Goal: Transaction & Acquisition: Purchase product/service

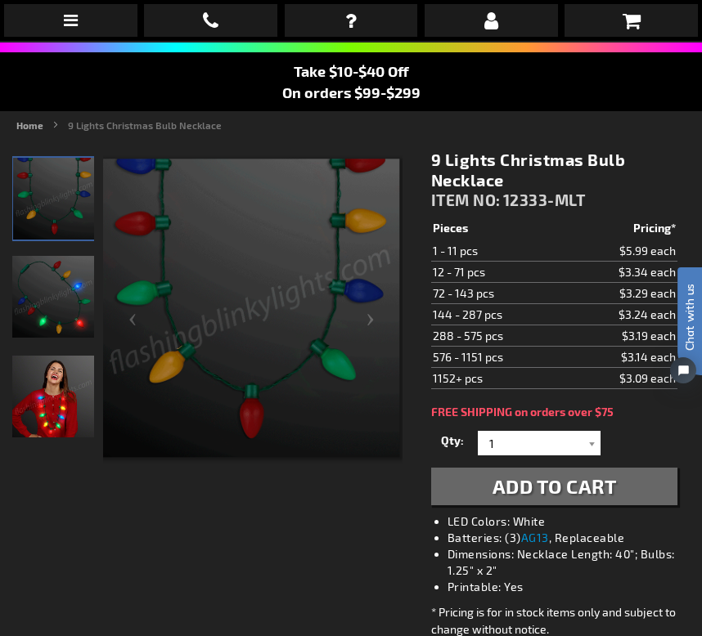
click at [640, 278] on td "$3.34 each" at bounding box center [621, 272] width 111 height 21
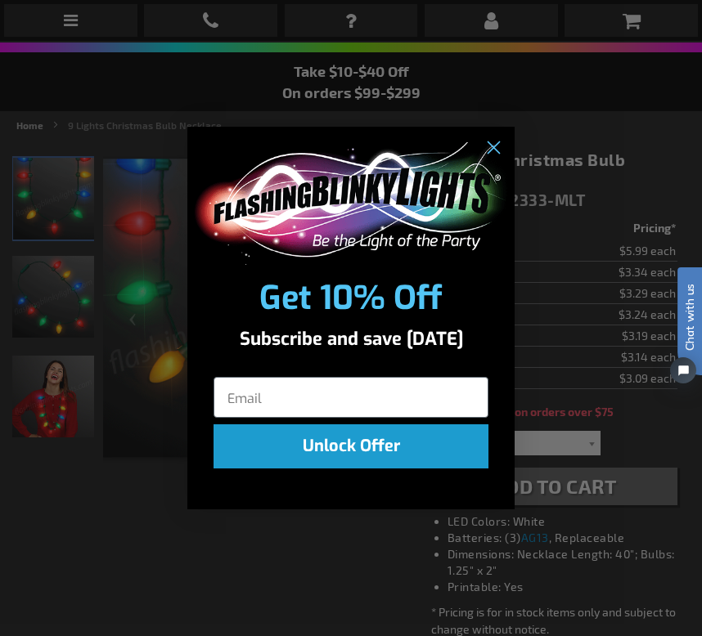
click at [593, 443] on div "Close dialog Get 10% Off Subscribe and save today Unlock Offer Submit" at bounding box center [351, 318] width 702 height 636
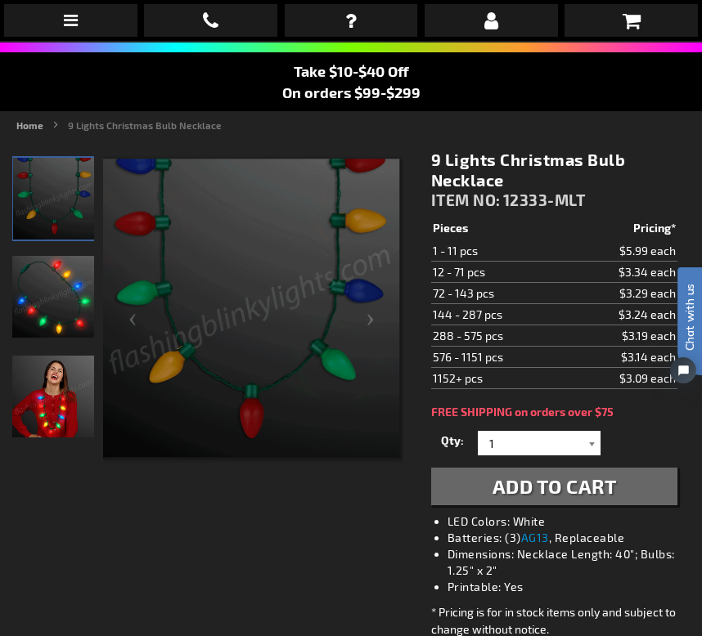
click at [587, 452] on div at bounding box center [592, 443] width 16 height 25
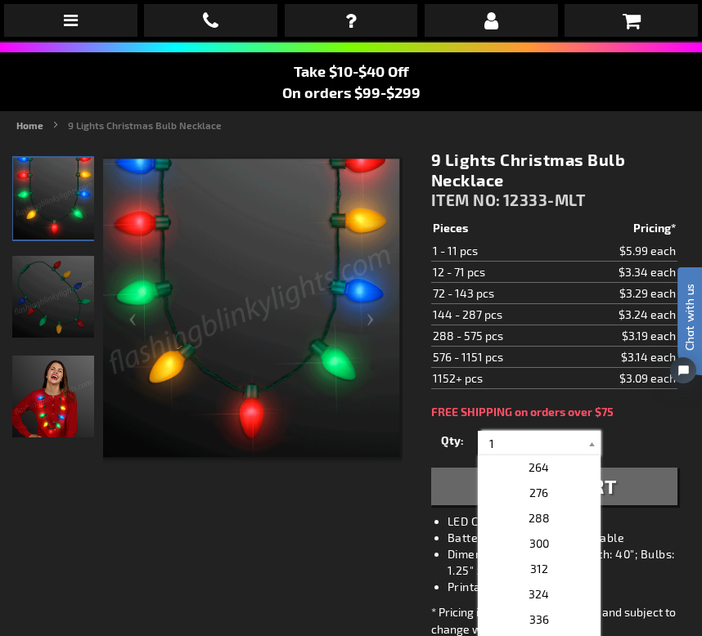
scroll to position [819, 0]
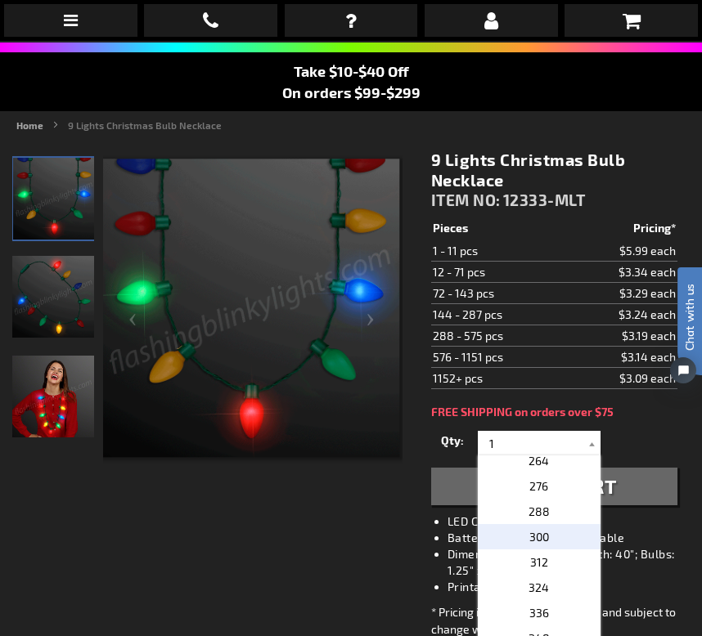
click at [551, 537] on p "300" at bounding box center [539, 536] width 123 height 25
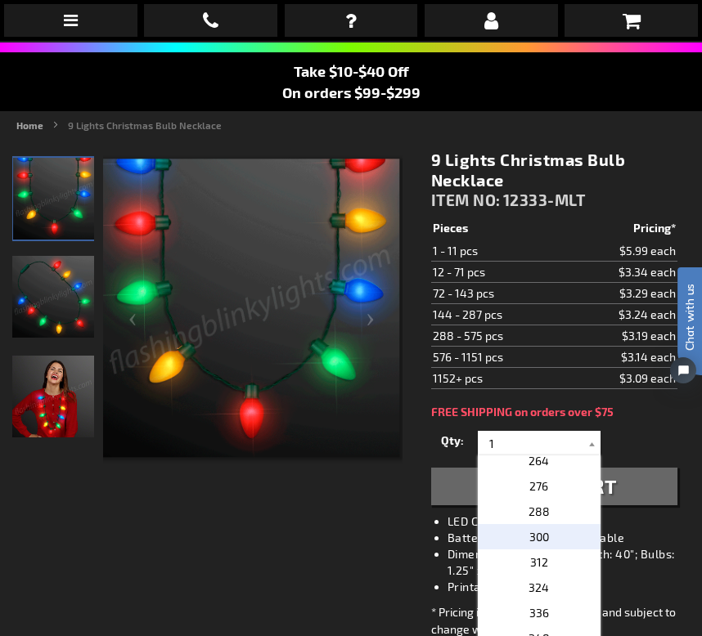
type input "300"
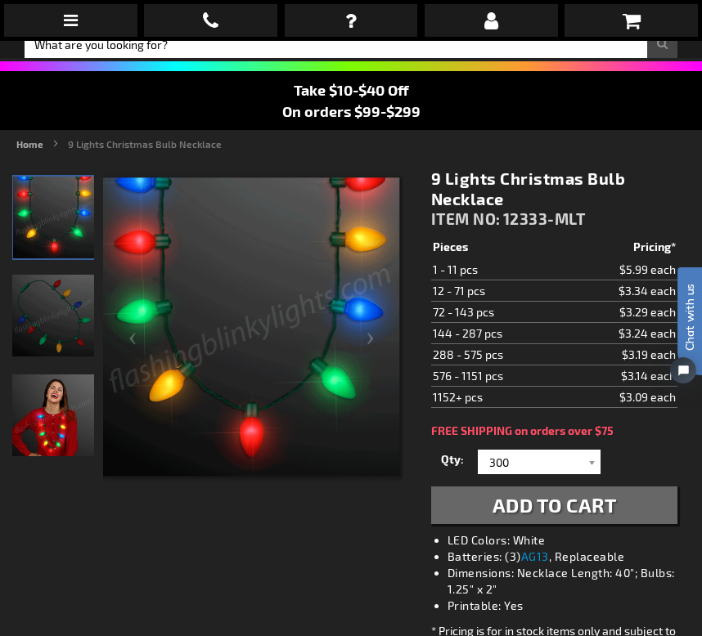
scroll to position [103, 0]
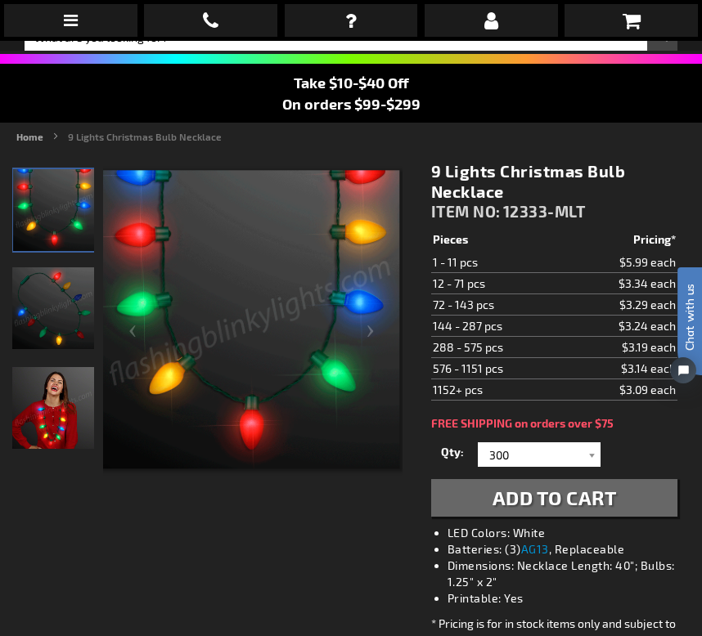
click at [534, 497] on span "Add to Cart" at bounding box center [554, 498] width 124 height 24
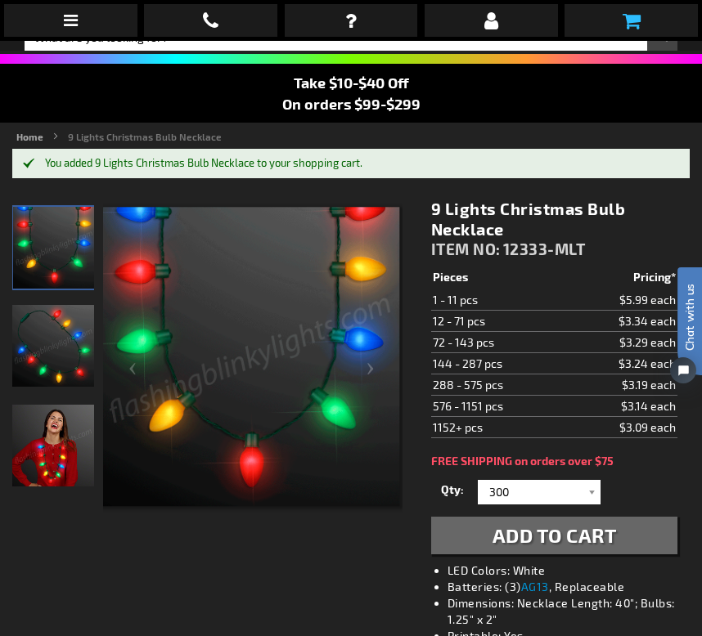
click at [640, 20] on link at bounding box center [630, 20] width 133 height 33
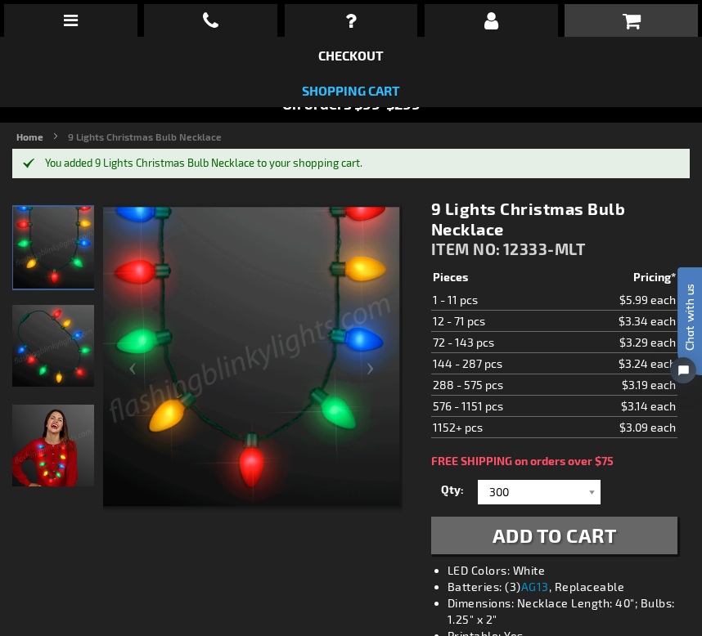
click at [360, 86] on link "Shopping Cart" at bounding box center [351, 91] width 98 height 16
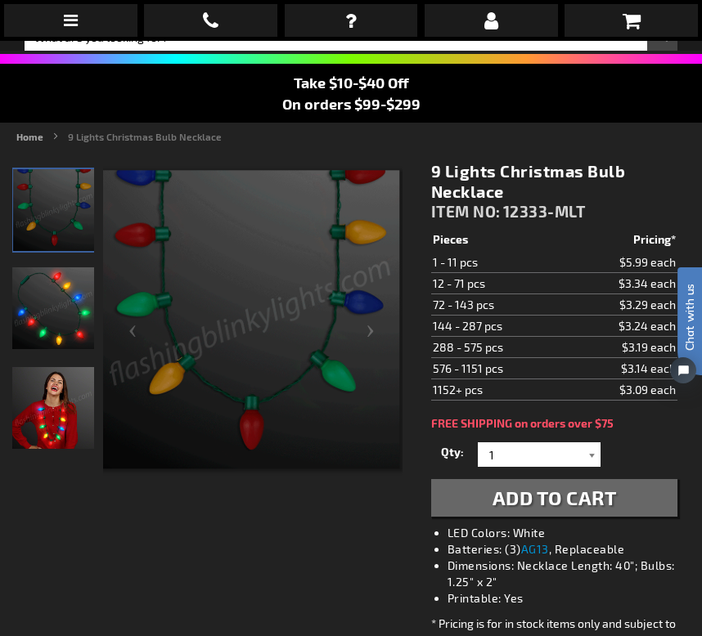
click at [594, 452] on div at bounding box center [592, 455] width 16 height 25
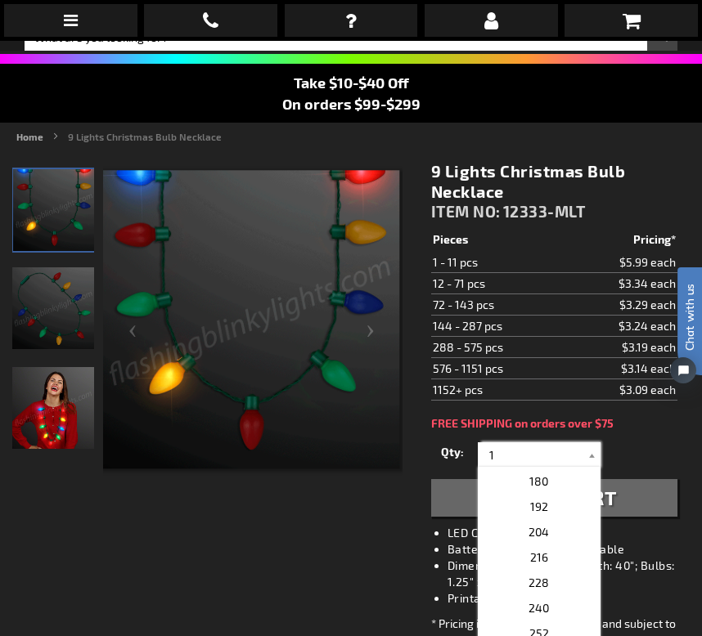
scroll to position [610, 0]
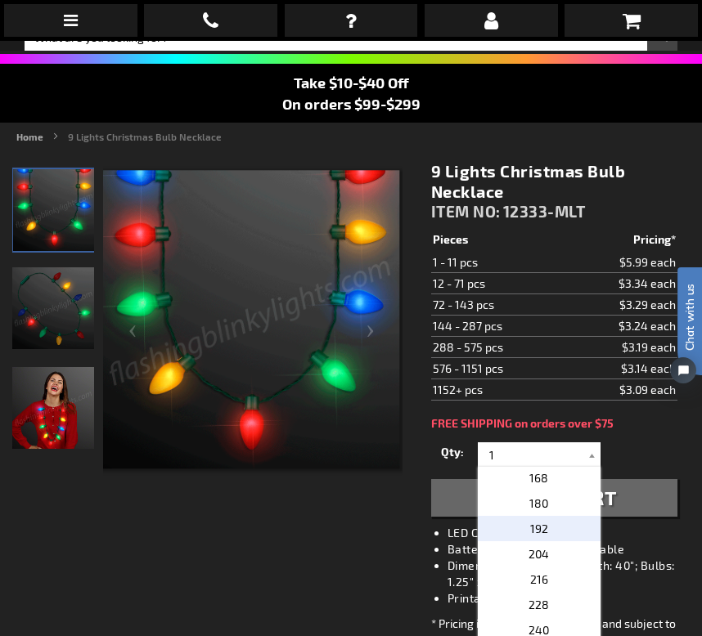
click at [538, 531] on span "192" at bounding box center [539, 529] width 18 height 14
type input "192"
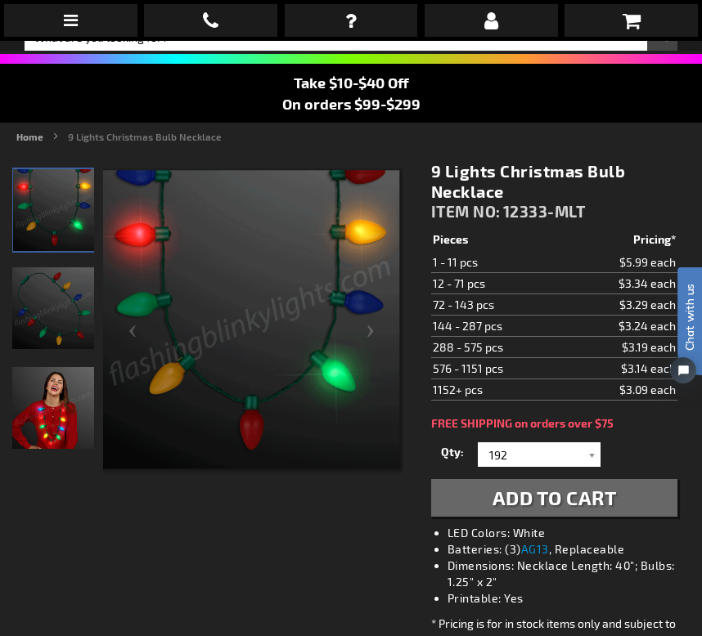
click at [527, 504] on span "Add to Cart" at bounding box center [554, 498] width 124 height 24
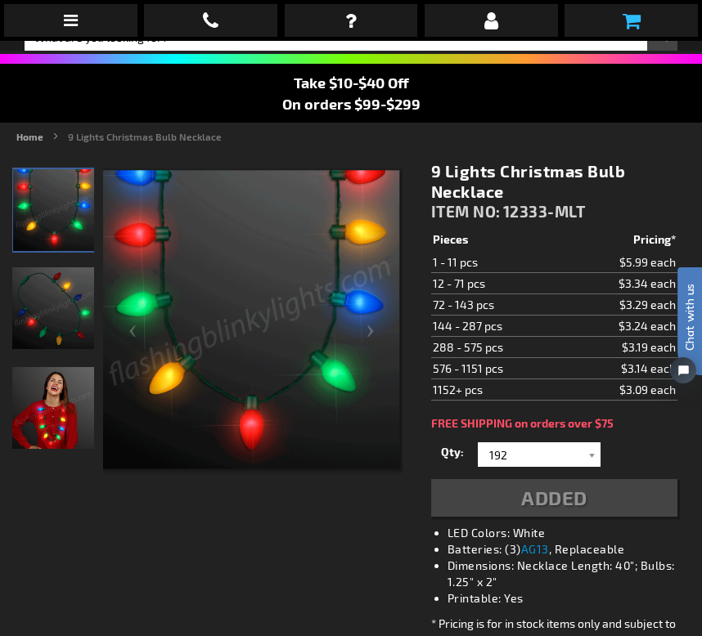
click at [621, 20] on link at bounding box center [630, 20] width 133 height 33
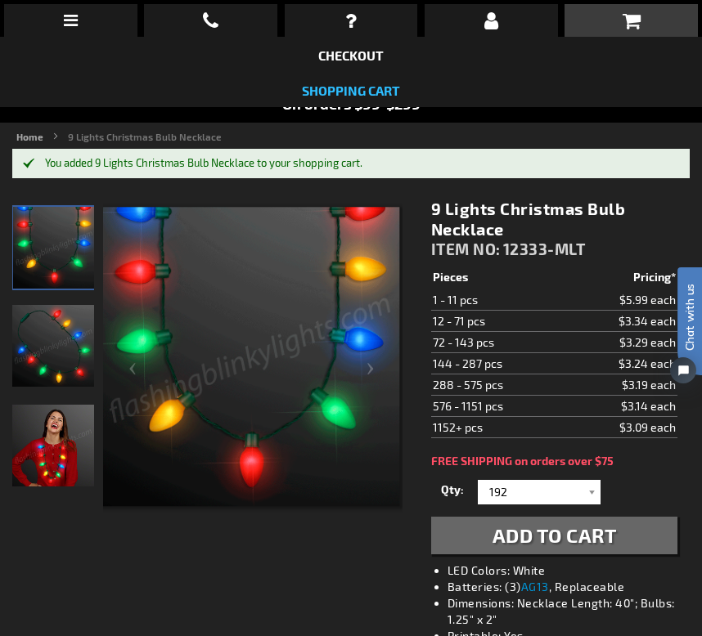
click at [366, 84] on link "Shopping Cart" at bounding box center [351, 91] width 98 height 16
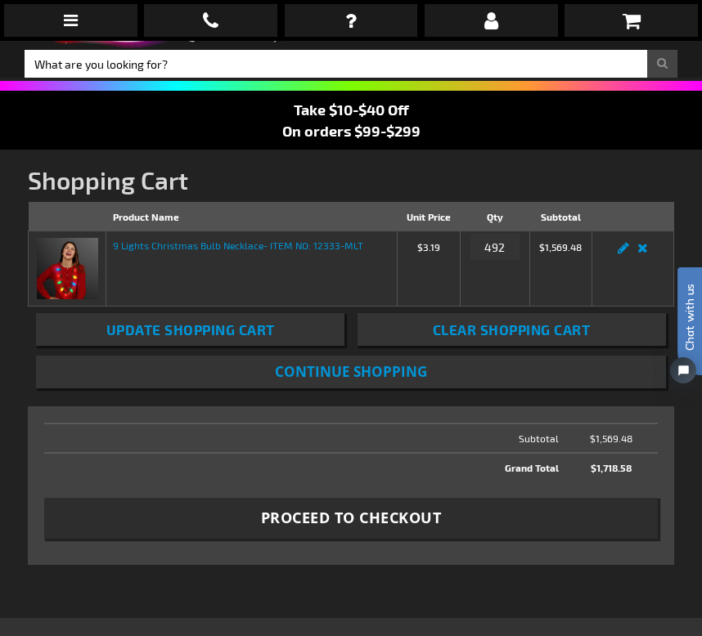
scroll to position [79, 0]
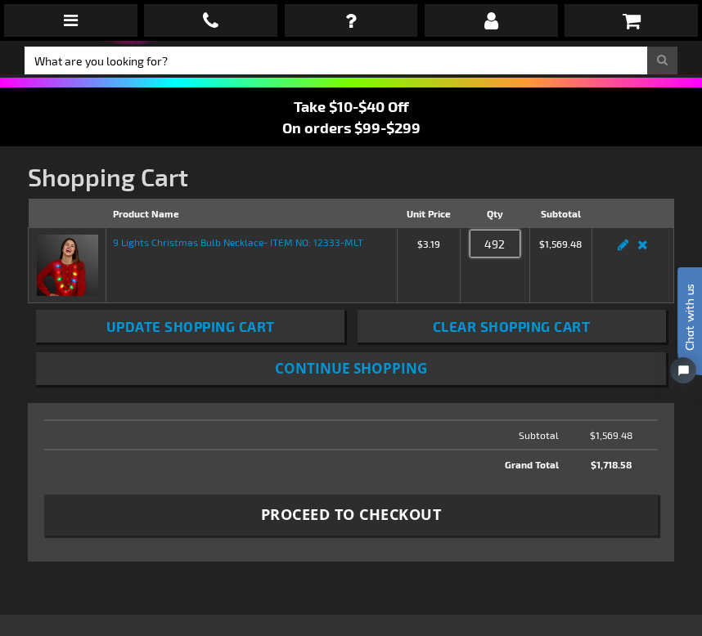
click at [498, 239] on input "492" at bounding box center [494, 244] width 49 height 26
drag, startPoint x: 502, startPoint y: 240, endPoint x: 487, endPoint y: 240, distance: 15.5
click at [487, 240] on input "492" at bounding box center [494, 244] width 49 height 26
type input "192"
click at [580, 175] on h1 "Shopping Cart" at bounding box center [350, 177] width 645 height 28
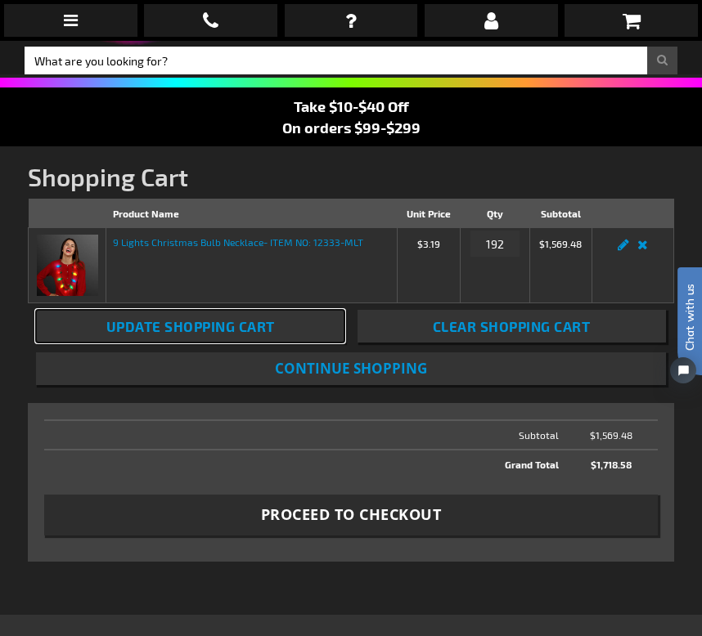
click at [215, 325] on span "Update Shopping Cart" at bounding box center [190, 326] width 169 height 16
click at [270, 330] on span "Update Shopping Cart" at bounding box center [190, 326] width 169 height 16
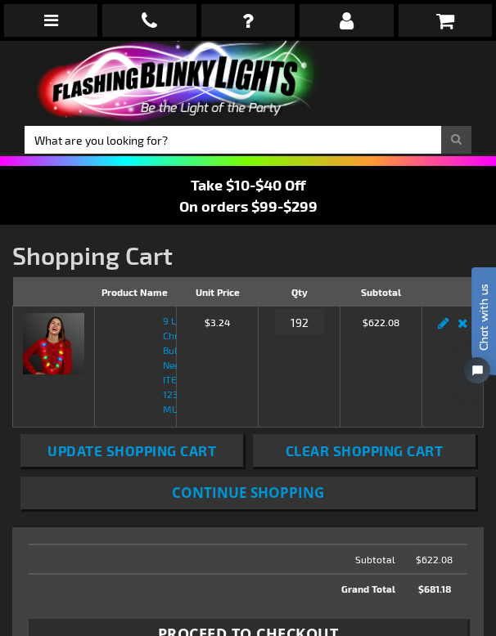
scroll to position [37, 0]
